Goal: Use online tool/utility: Utilize a website feature to perform a specific function

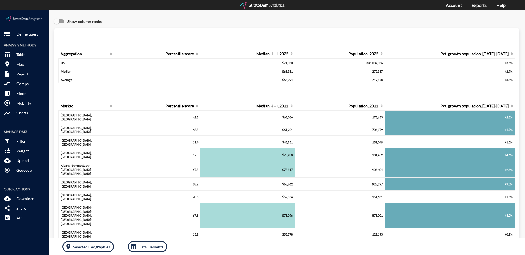
click div "storage Define query Analysis Methods table_chart Table room Map description Re…"
click p "Define query"
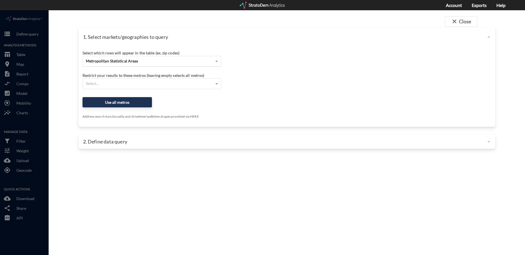
click span "Metropolitan Statistical Areas"
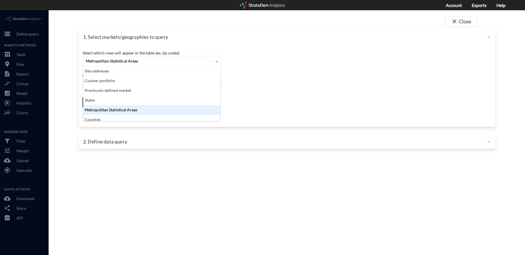
scroll to position [49, 134]
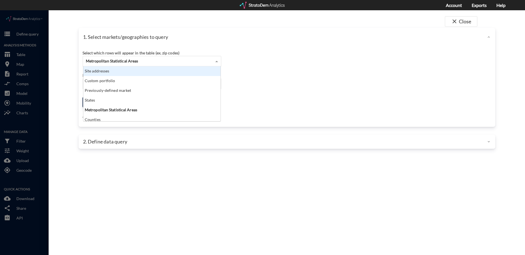
click div "Site addresses"
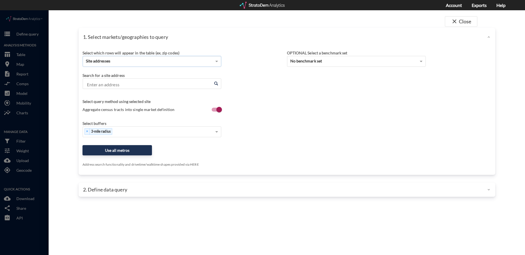
click input "Enter an address"
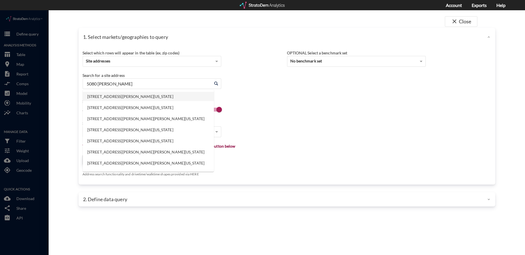
click li "[STREET_ADDRESS][PERSON_NAME][US_STATE]"
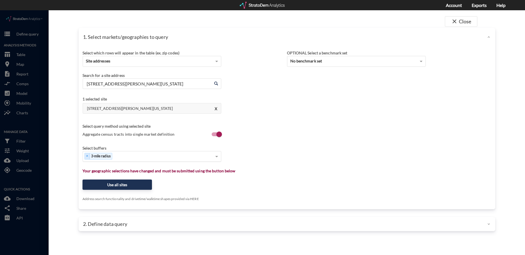
type input "[STREET_ADDRESS][PERSON_NAME][US_STATE]"
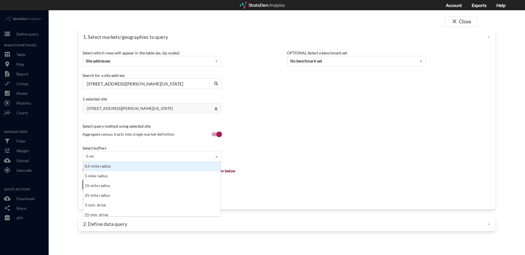
type input "5-min"
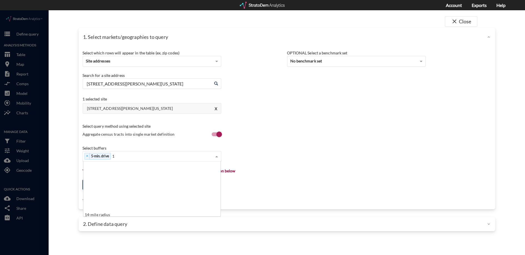
type input "10"
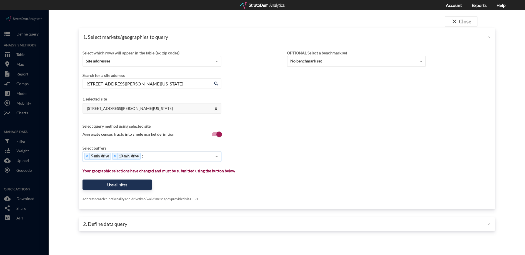
type input "15"
type input "30"
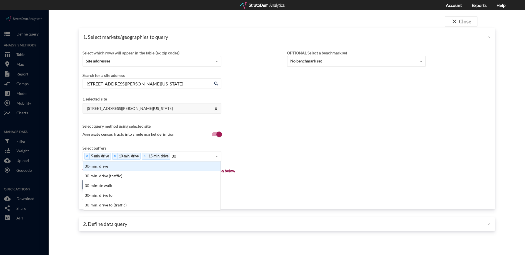
scroll to position [43, 134]
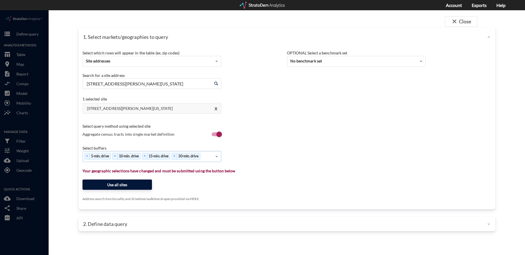
click button "Use all sites"
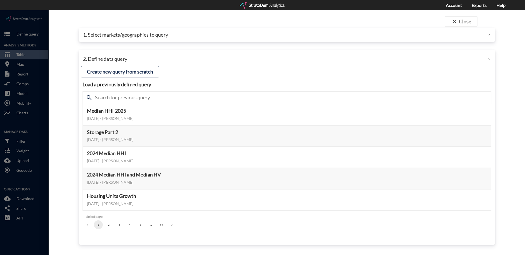
click div "search"
click input "text"
type input "summary tab"
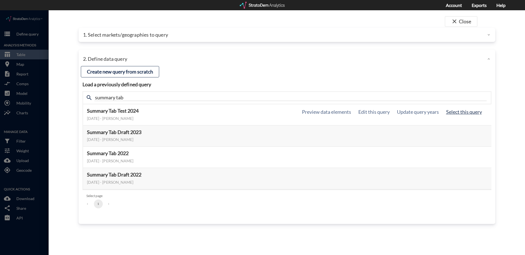
click button "Select this query"
